Goal: Use online tool/utility: Utilize a website feature to perform a specific function

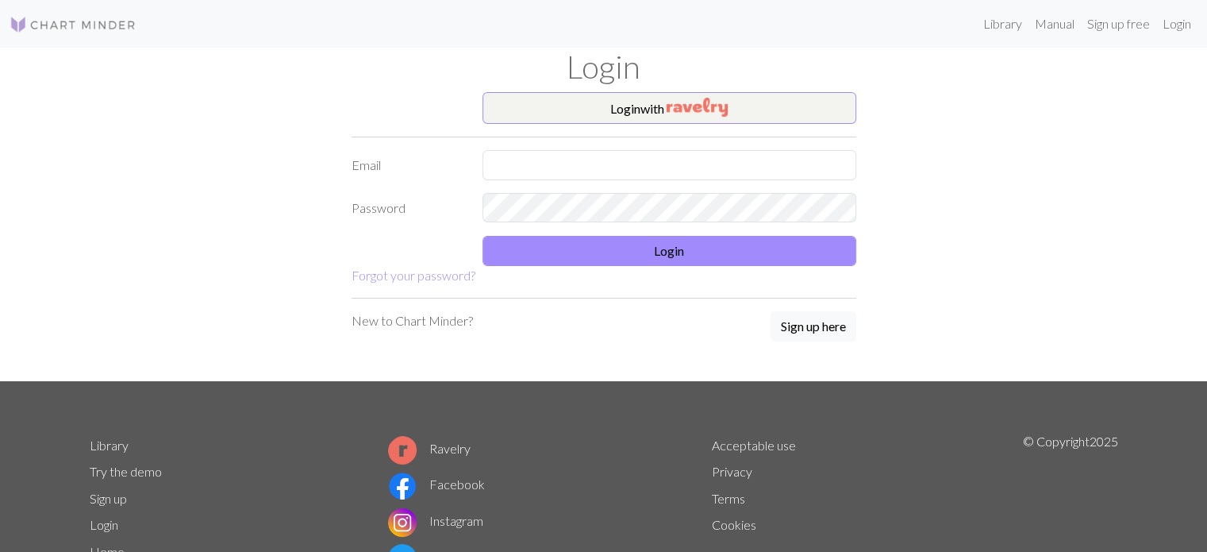
click at [763, 127] on form "Login with Email Password Login Forgot your password?" at bounding box center [604, 188] width 505 height 193
click at [760, 111] on button "Login with" at bounding box center [670, 108] width 374 height 32
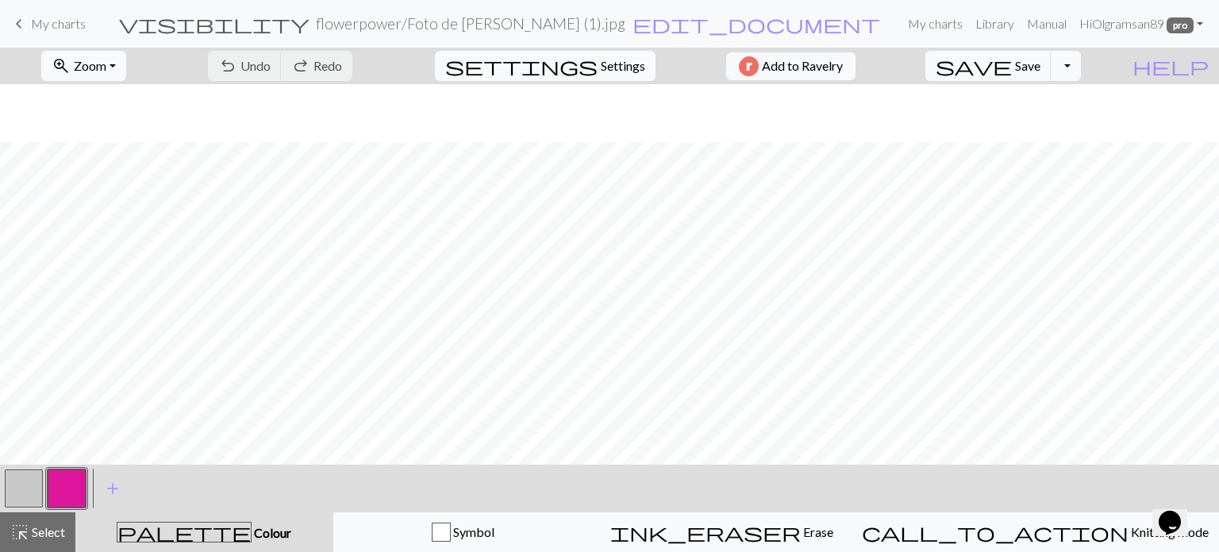
scroll to position [702, 0]
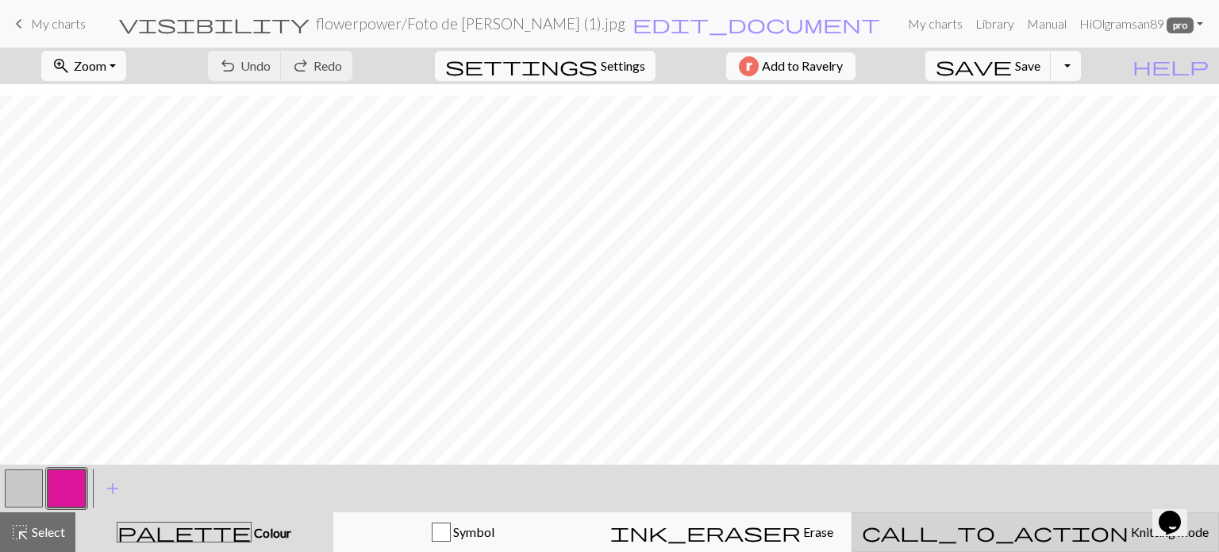
click at [1129, 526] on span "Knitting mode" at bounding box center [1169, 531] width 80 height 15
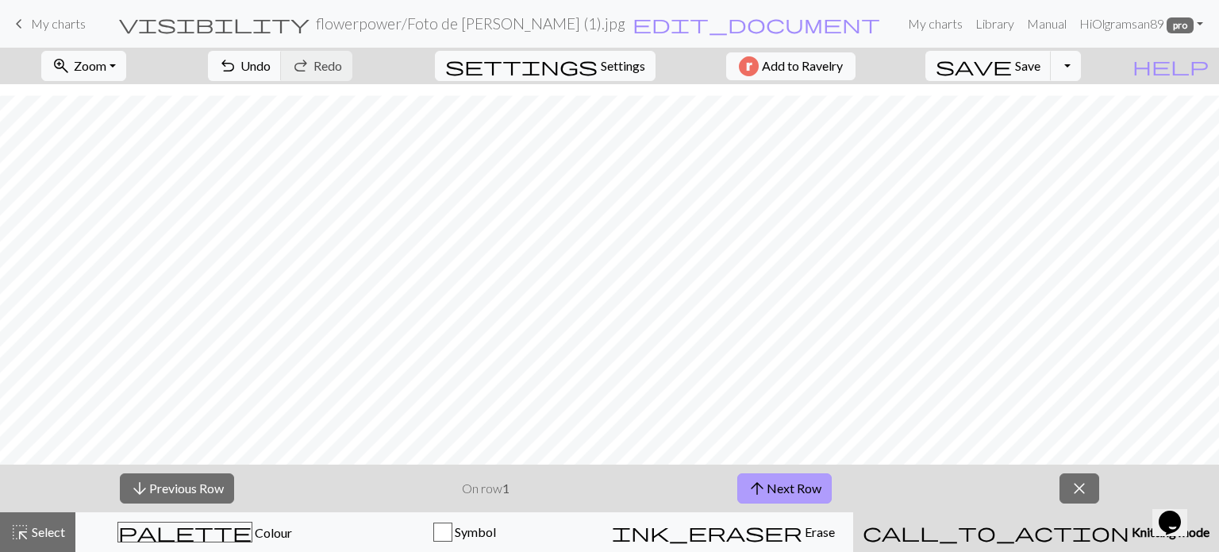
click at [769, 489] on button "arrow_upward Next Row" at bounding box center [784, 488] width 94 height 30
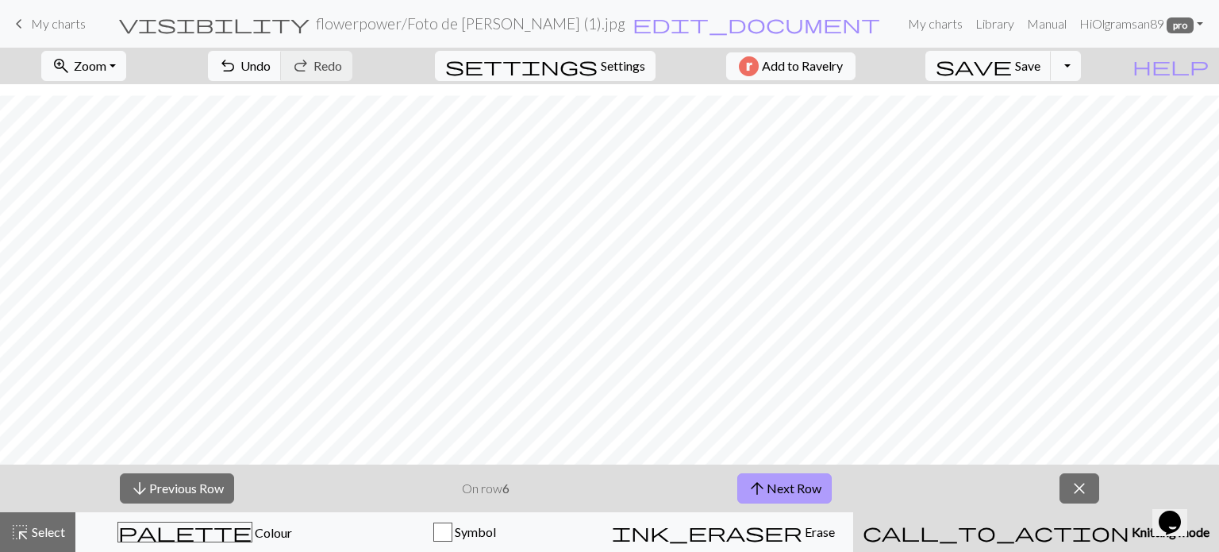
click at [769, 489] on button "arrow_upward Next Row" at bounding box center [784, 488] width 94 height 30
click at [769, 489] on button "arrow_upward Next Row" at bounding box center [787, 488] width 94 height 30
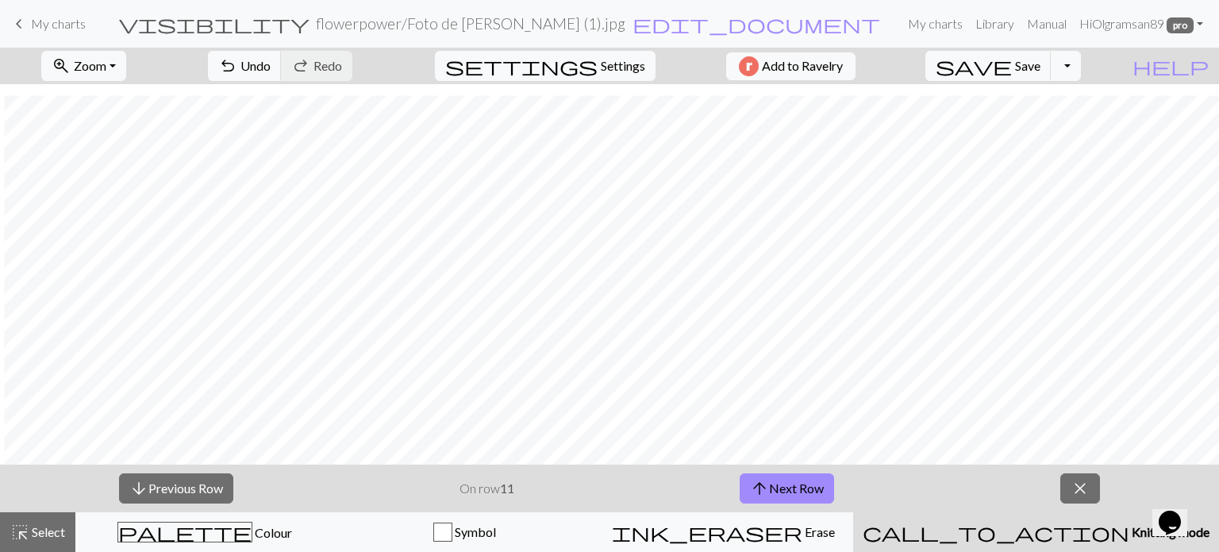
scroll to position [702, 72]
click at [787, 490] on button "arrow_upward Next Row" at bounding box center [787, 488] width 94 height 30
click at [797, 475] on button "arrow_upward Next Row" at bounding box center [787, 488] width 94 height 30
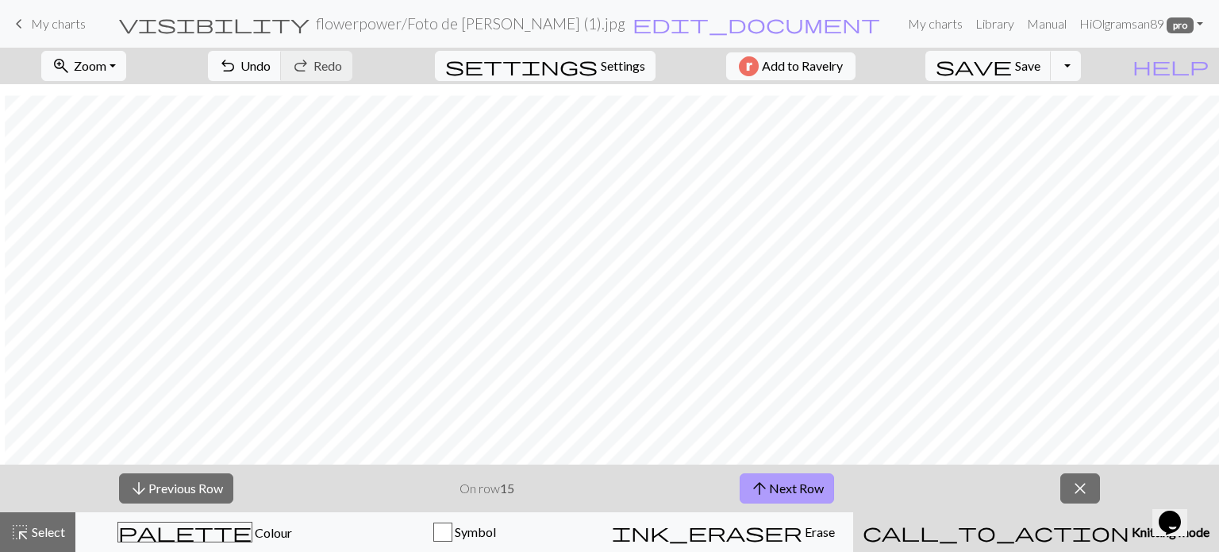
click at [797, 475] on button "arrow_upward Next Row" at bounding box center [787, 488] width 94 height 30
click at [794, 484] on button "arrow_upward Next Row" at bounding box center [787, 488] width 94 height 30
